Goal: Find specific page/section: Find specific page/section

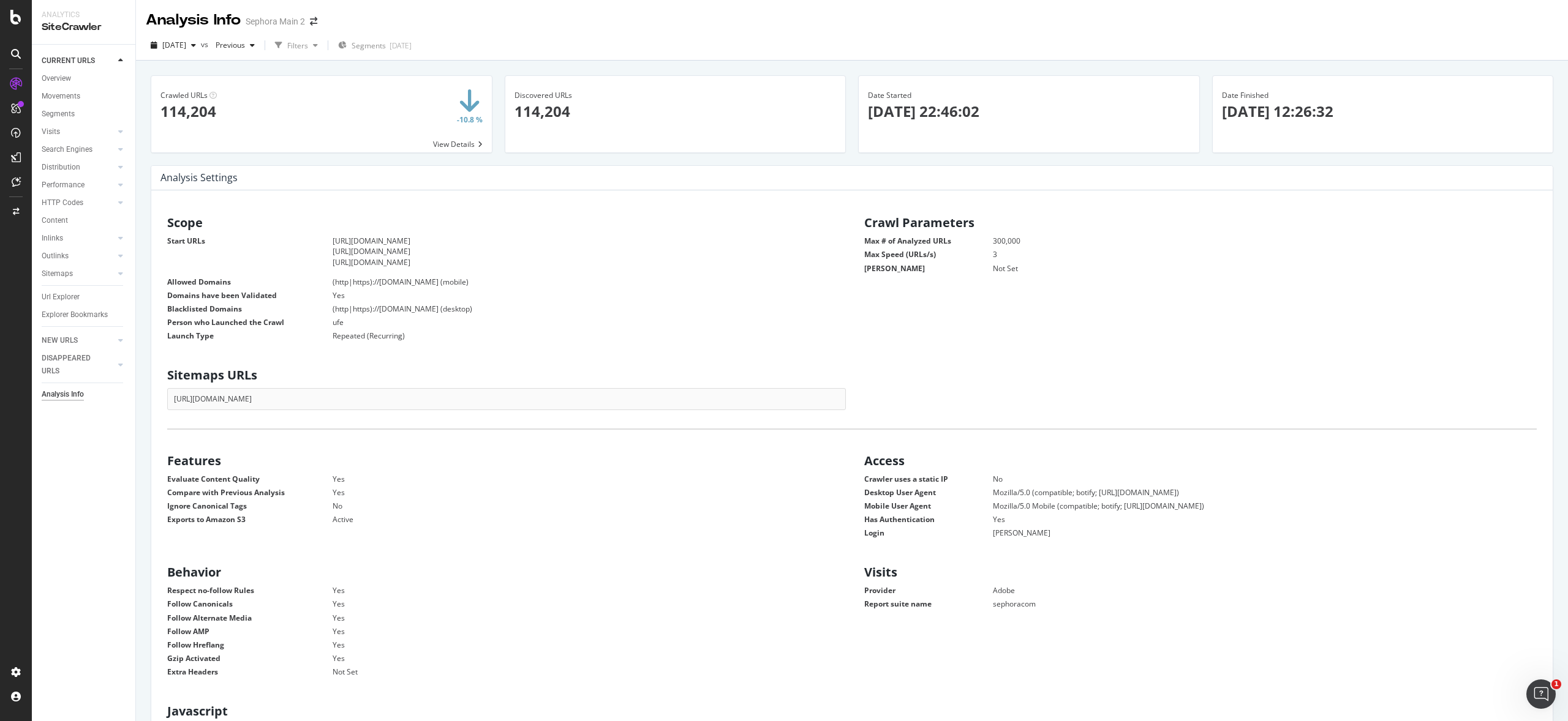
scroll to position [196, 677]
